Goal: Information Seeking & Learning: Learn about a topic

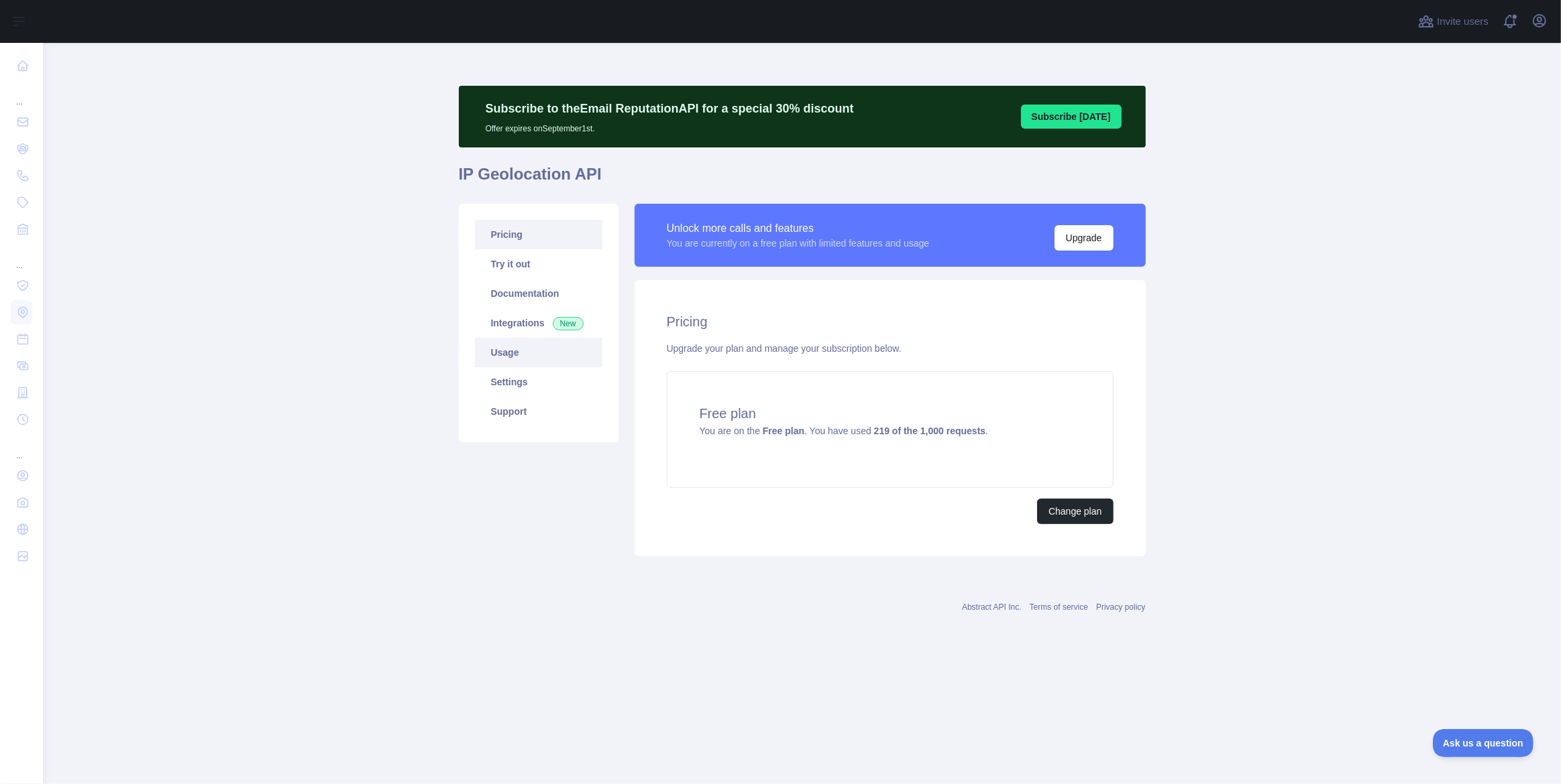
click at [524, 348] on link "Usage" at bounding box center [539, 352] width 128 height 29
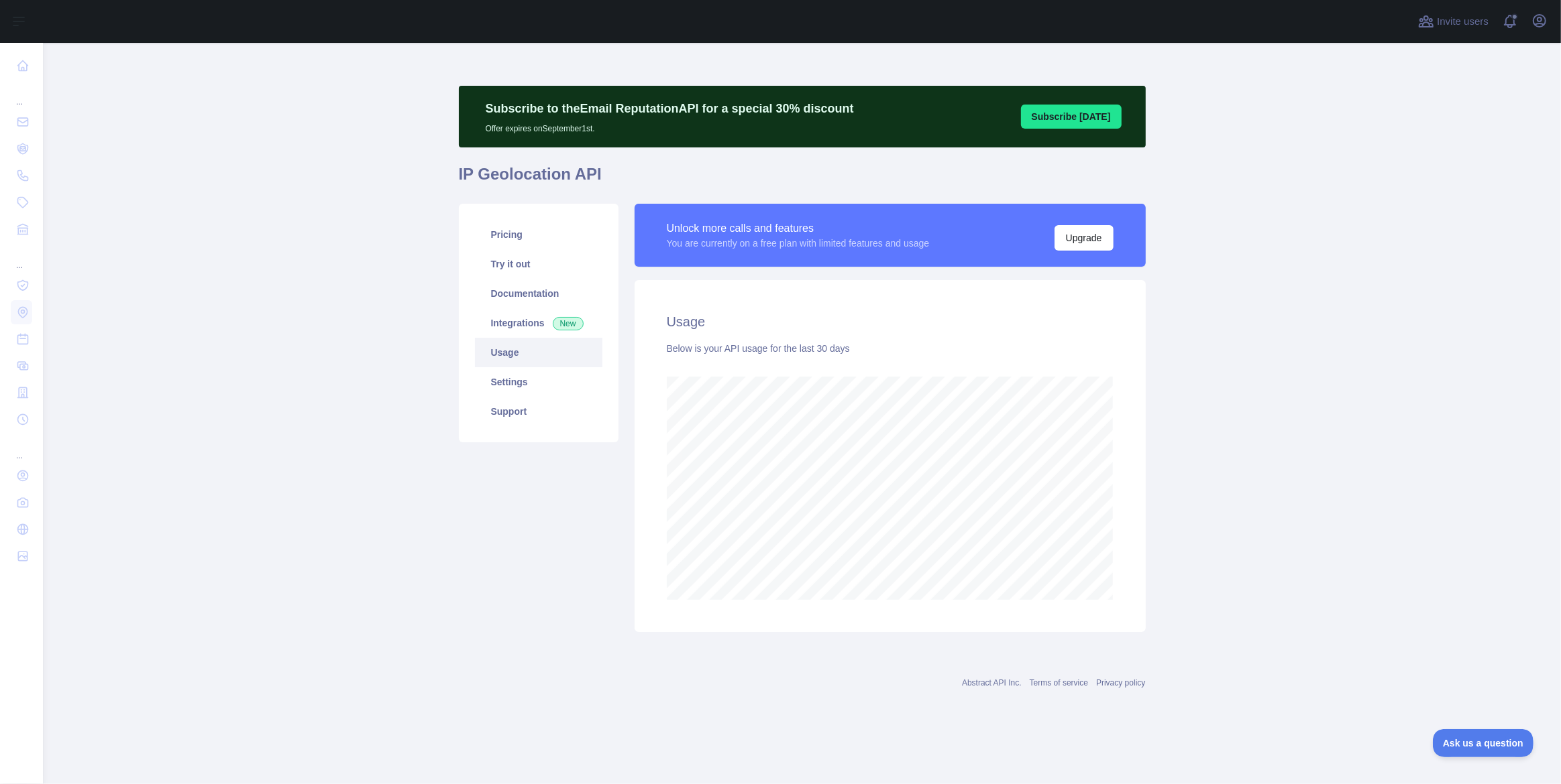
scroll to position [742, 1518]
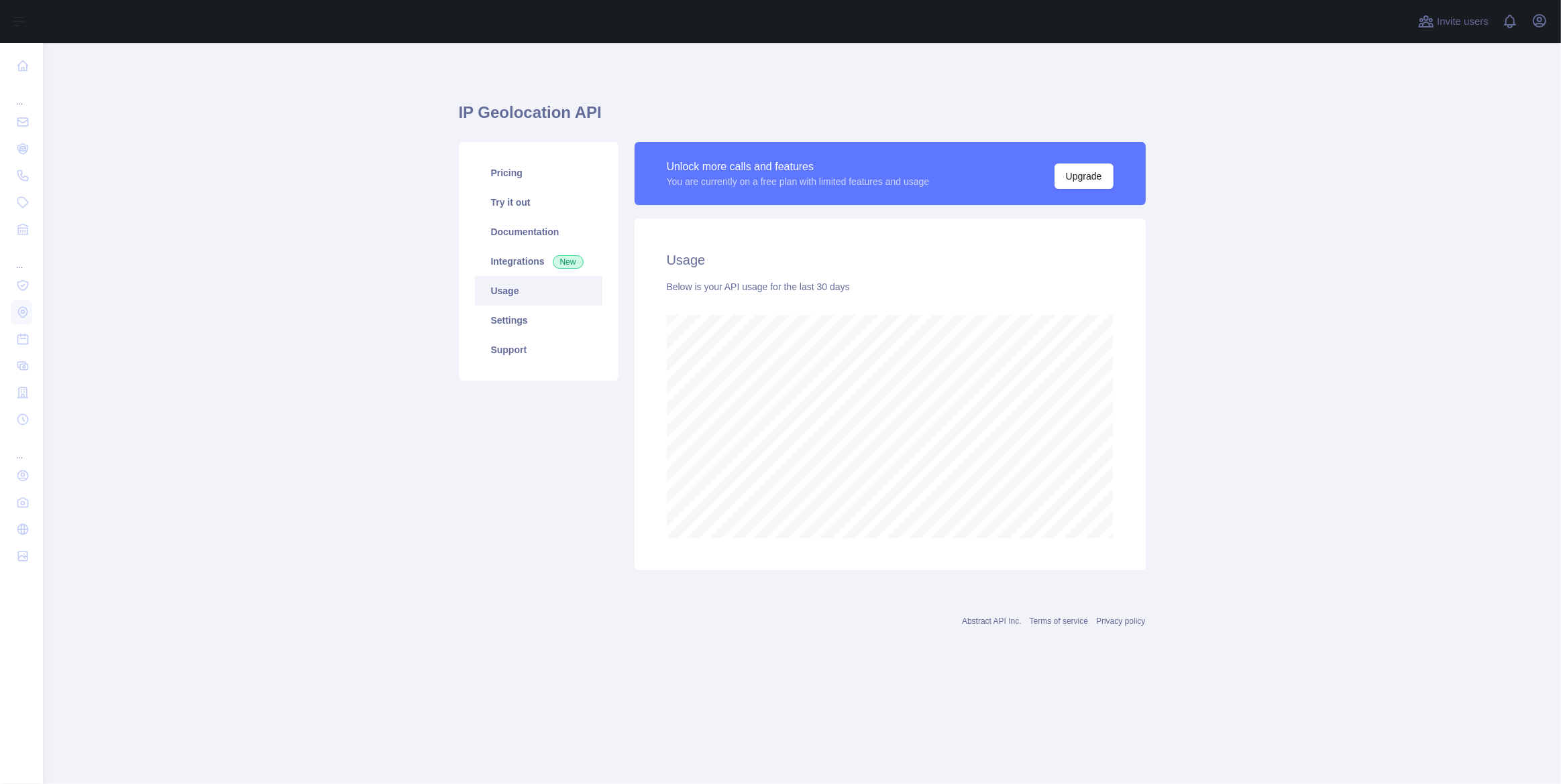
scroll to position [742, 1518]
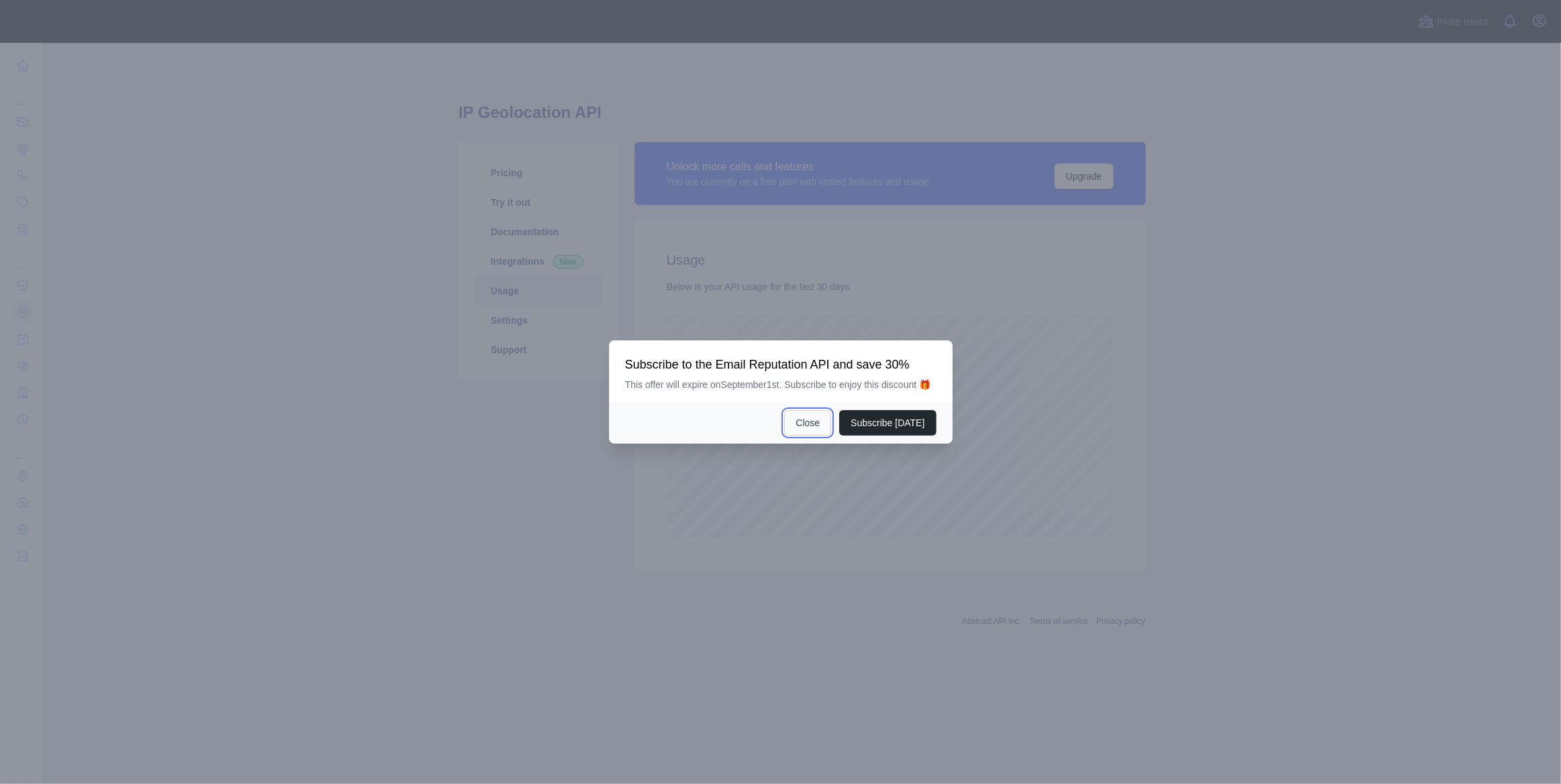
click at [822, 412] on button "Close" at bounding box center [808, 423] width 47 height 26
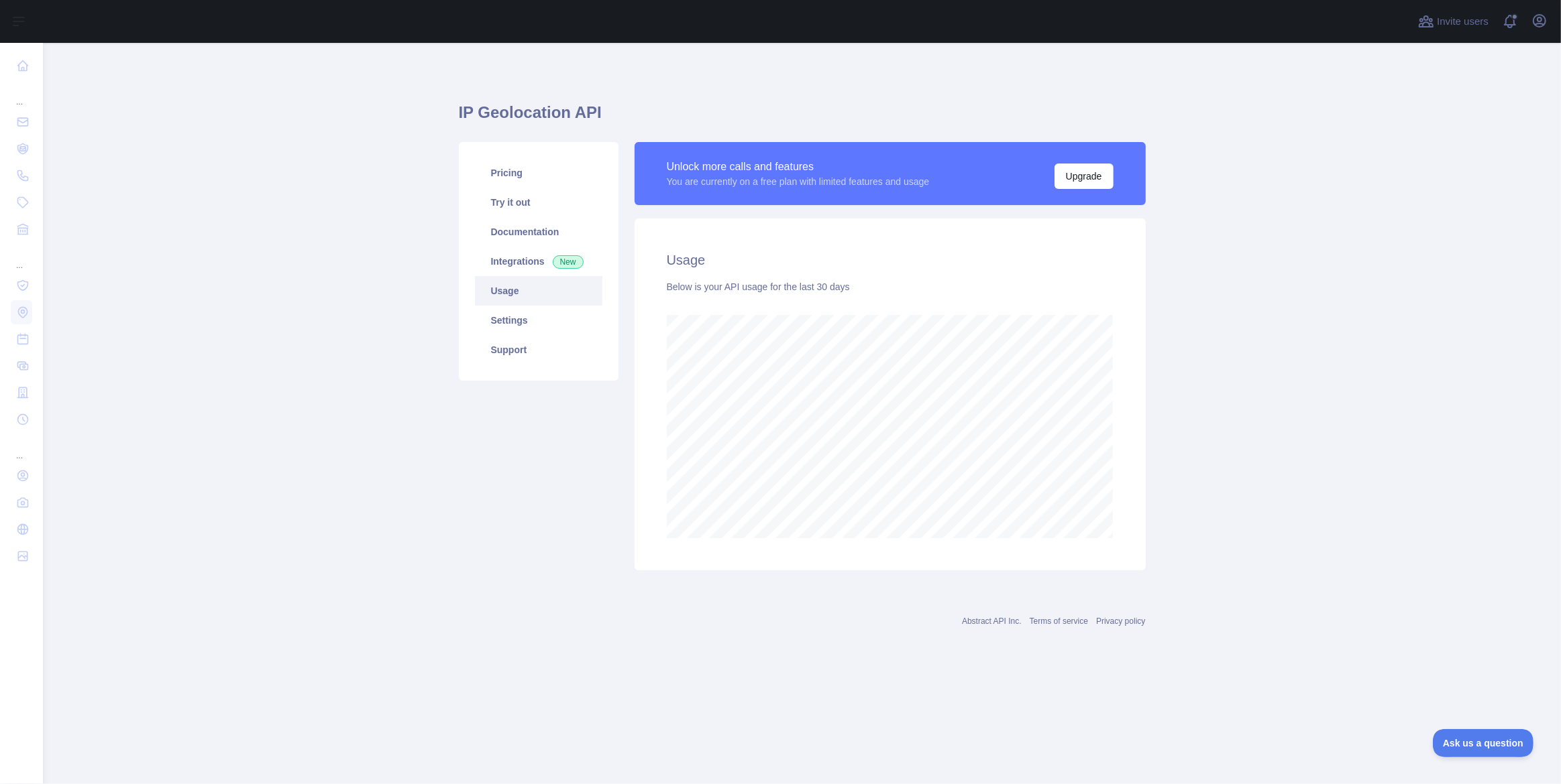
scroll to position [0, 0]
click at [1279, 193] on main "IP Geolocation API Pricing Try it out Documentation Integrations New Usage Sett…" at bounding box center [802, 414] width 1518 height 742
click at [254, 402] on main "IP Geolocation API Pricing Try it out Documentation Integrations New Usage Sett…" at bounding box center [802, 414] width 1518 height 742
click at [374, 237] on main "IP Geolocation API Pricing Try it out Documentation Integrations New Usage Sett…" at bounding box center [802, 414] width 1518 height 742
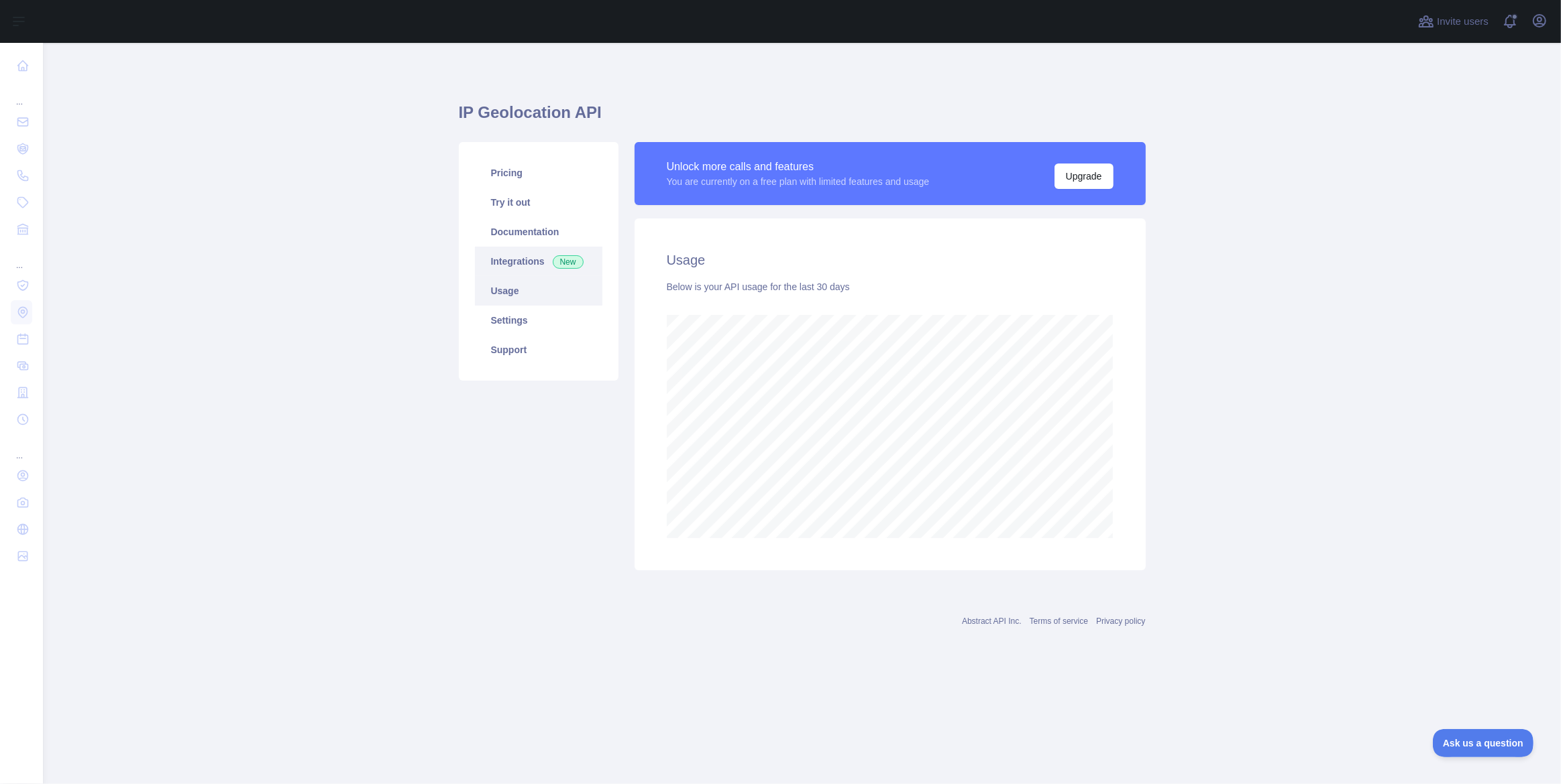
click at [481, 262] on link "Integrations New" at bounding box center [539, 262] width 128 height 29
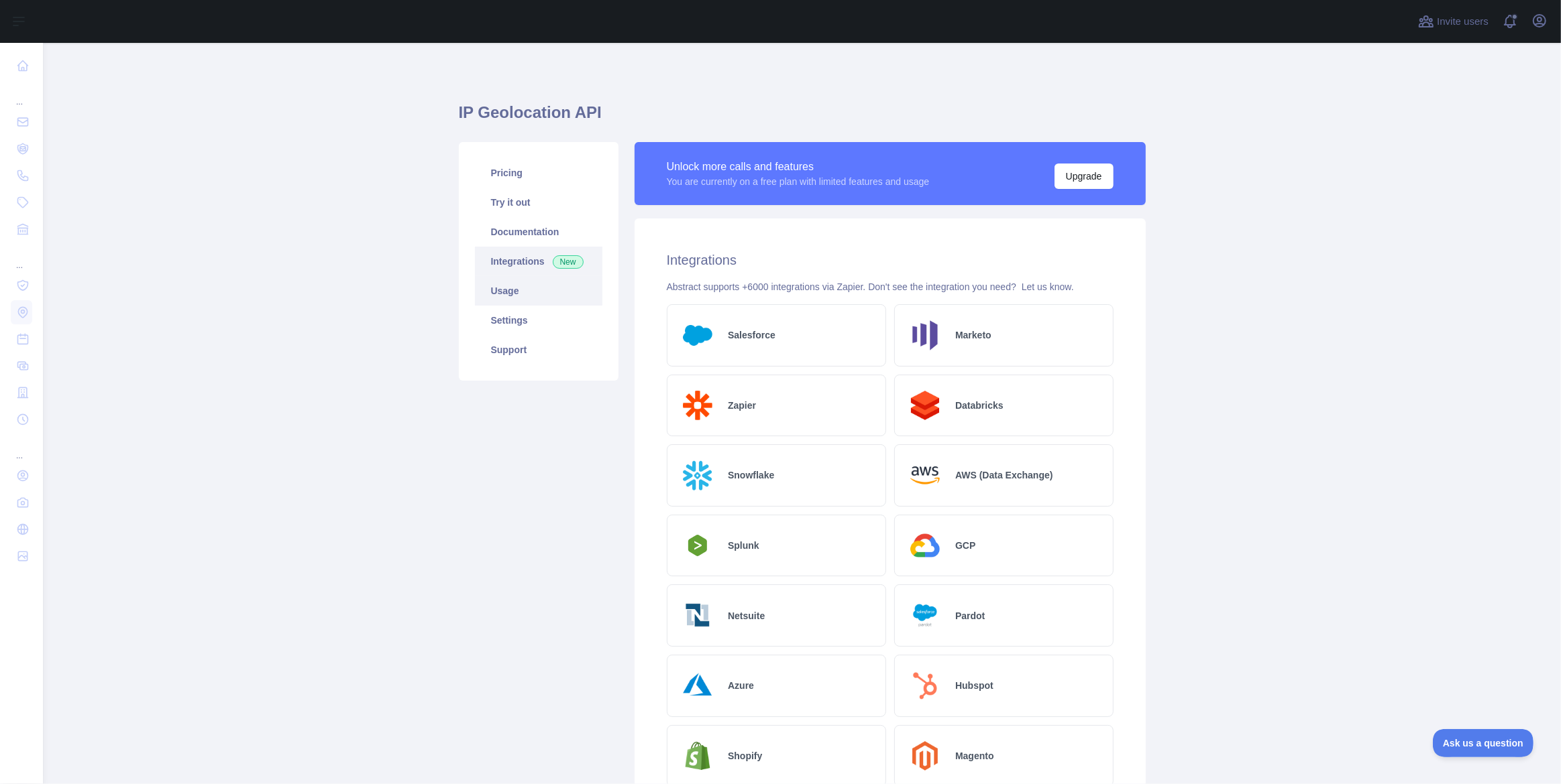
click at [512, 300] on link "Usage" at bounding box center [539, 291] width 128 height 29
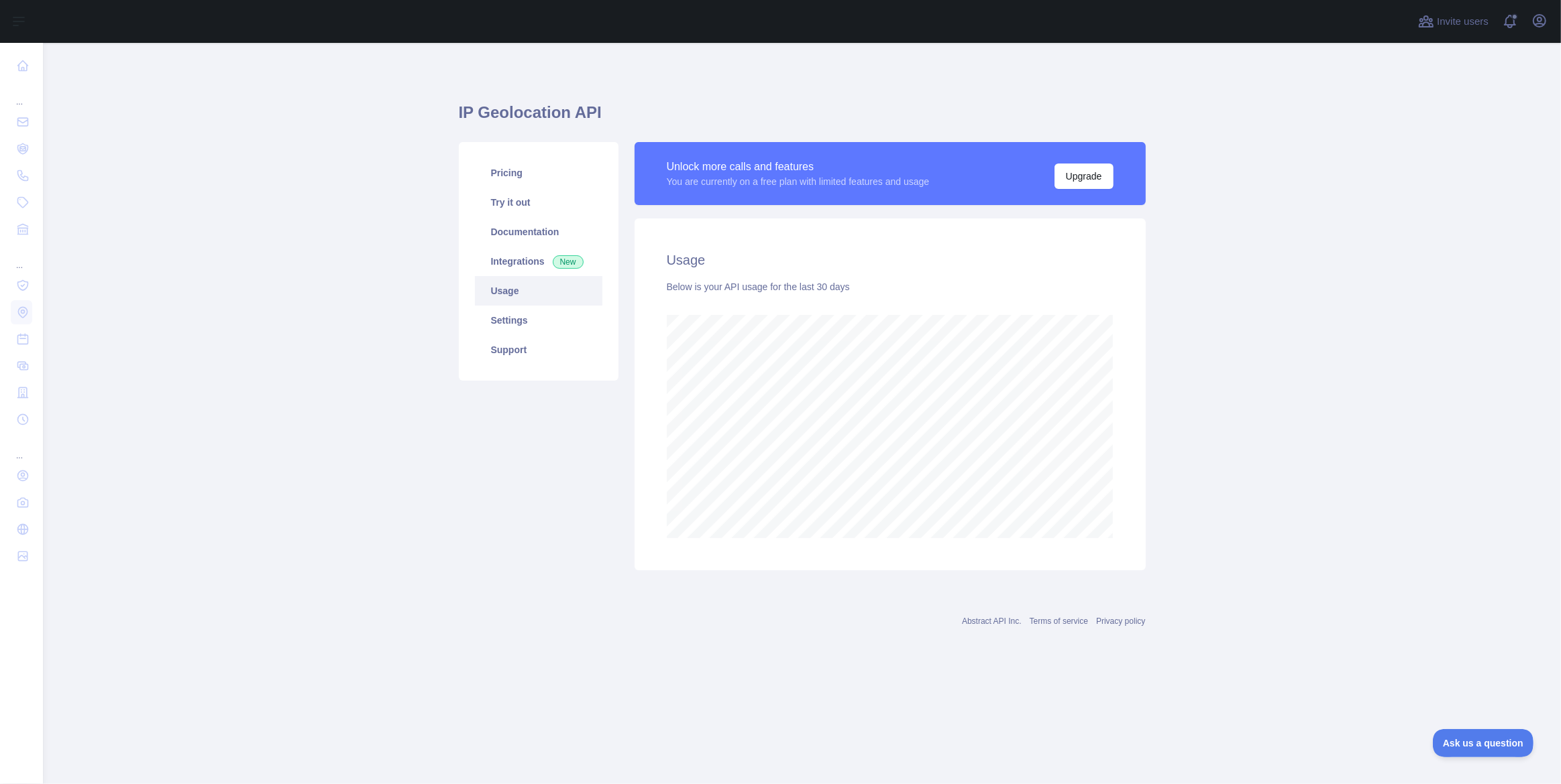
scroll to position [742, 1518]
click at [371, 205] on main "IP Geolocation API Pricing Try it out Documentation Integrations New Usage Sett…" at bounding box center [802, 414] width 1518 height 742
